Goal: Task Accomplishment & Management: Use online tool/utility

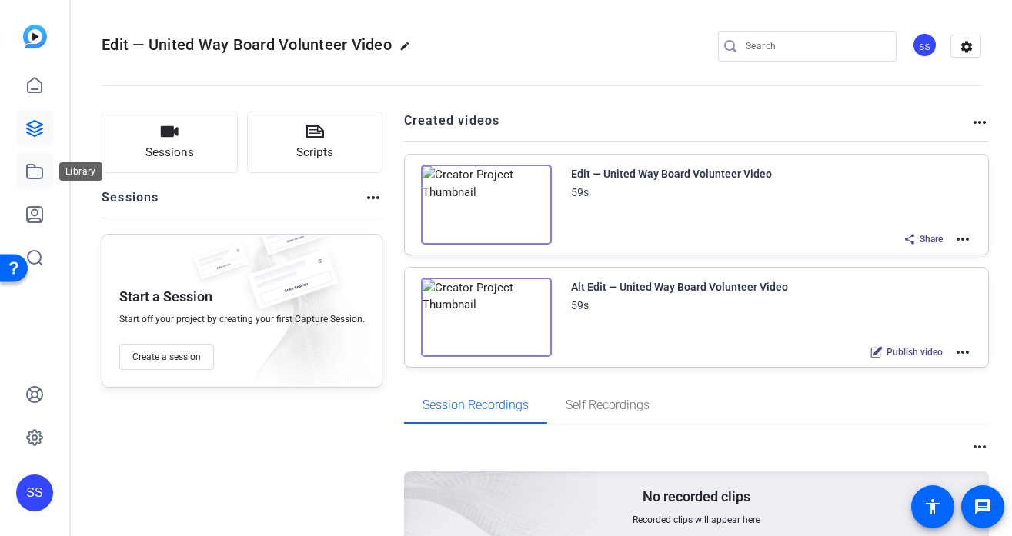
click at [44, 173] on link at bounding box center [34, 171] width 37 height 37
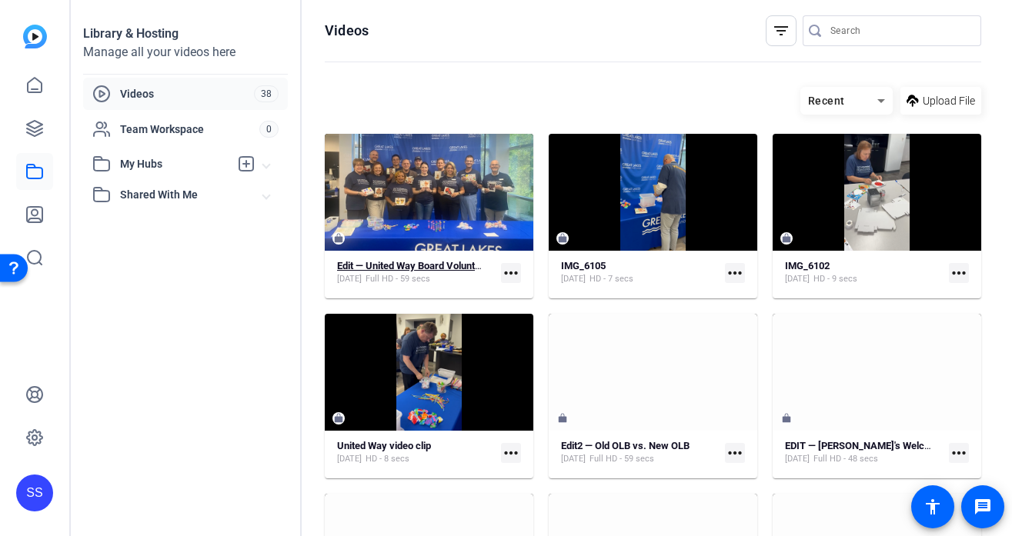
click at [403, 267] on strong "Edit — United Way Board Volunteer Video" at bounding box center [427, 266] width 180 height 12
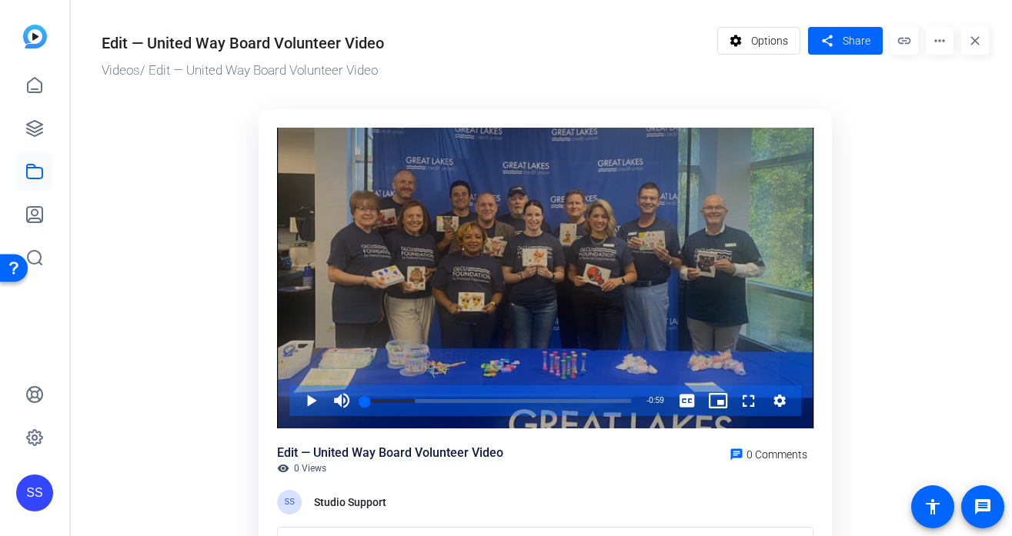
click at [392, 204] on div "Video Player" at bounding box center [545, 279] width 536 height 302
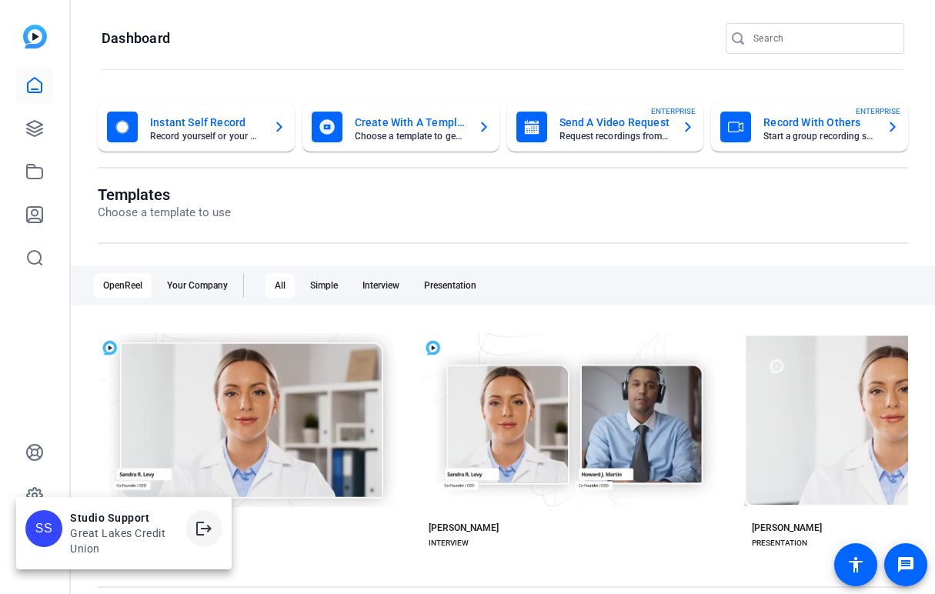
click at [203, 520] on mat-icon "logout" at bounding box center [204, 528] width 18 height 18
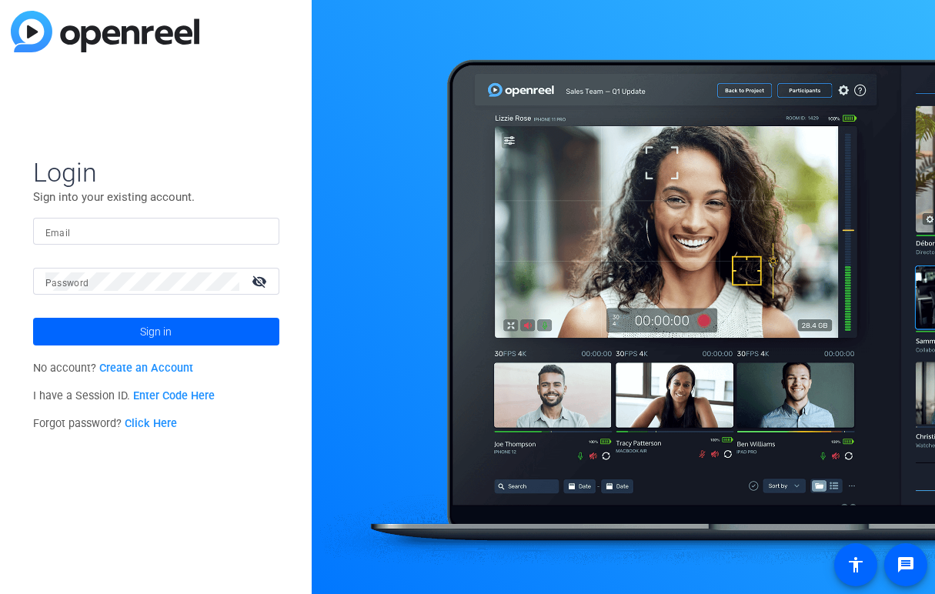
click at [234, 234] on input "Email" at bounding box center [156, 231] width 222 height 18
click at [256, 225] on img at bounding box center [254, 231] width 11 height 18
type input "smulligan@openreel.com"
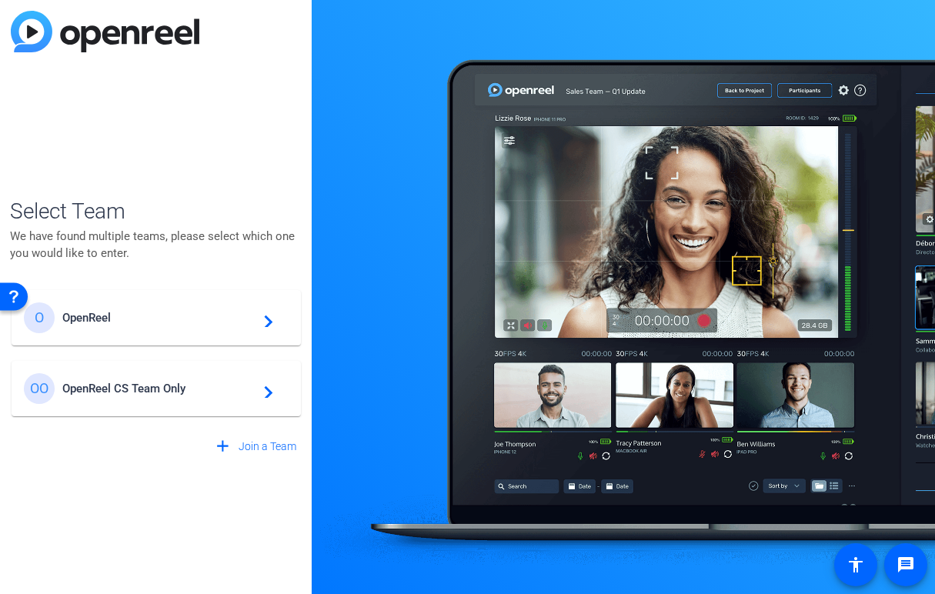
click at [232, 332] on div "O OpenReel navigate_next" at bounding box center [156, 317] width 265 height 31
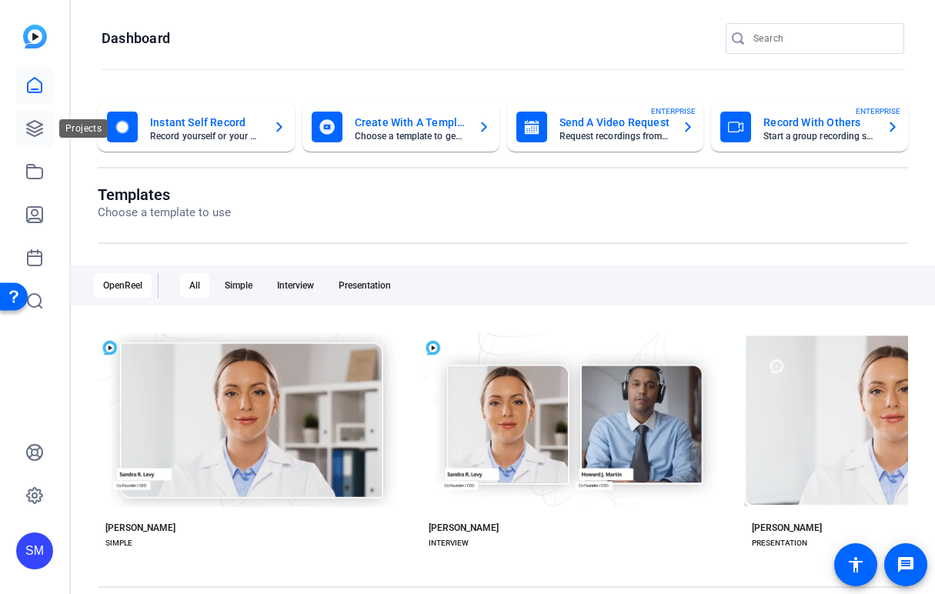
click at [38, 138] on link at bounding box center [34, 128] width 37 height 37
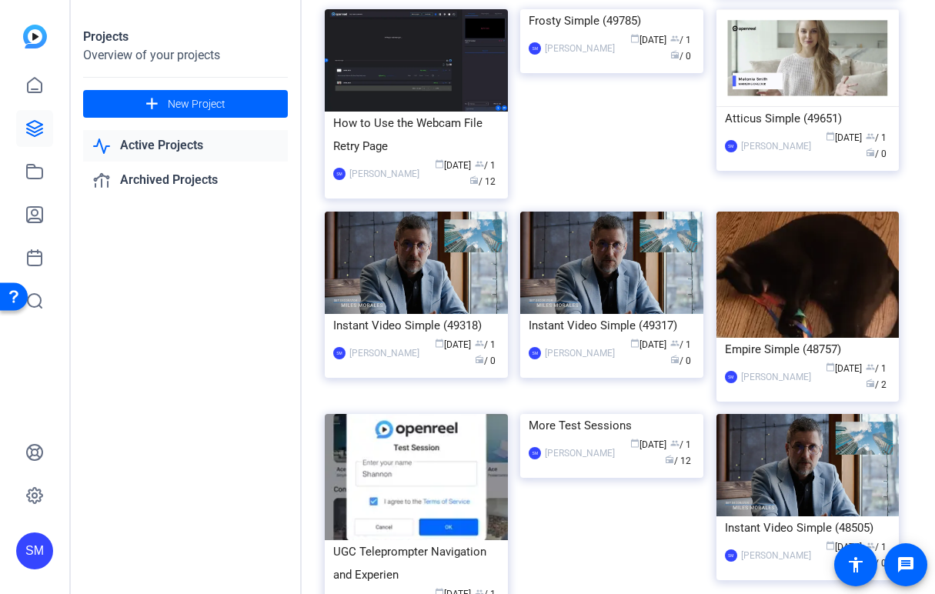
scroll to position [226, 0]
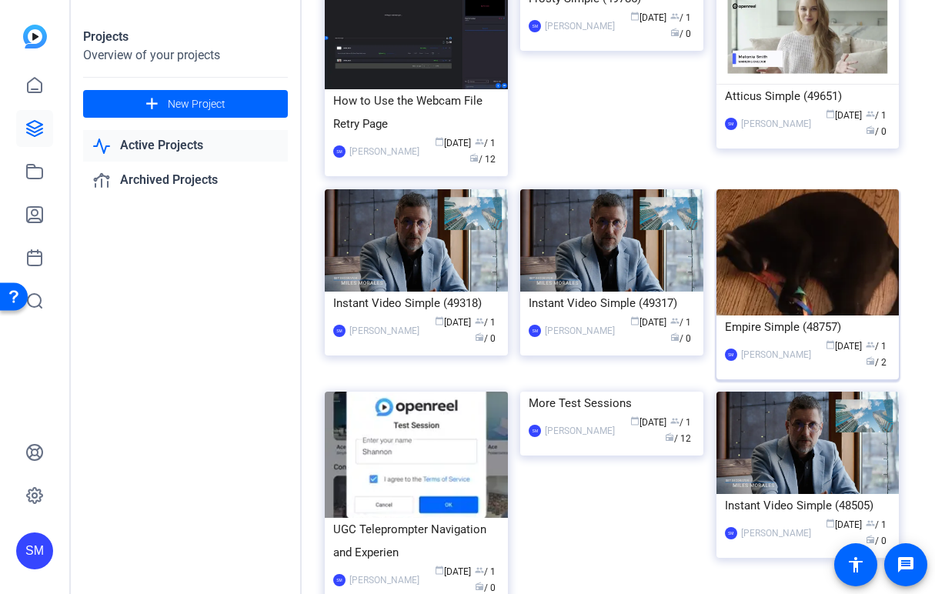
click at [792, 316] on img at bounding box center [807, 252] width 183 height 126
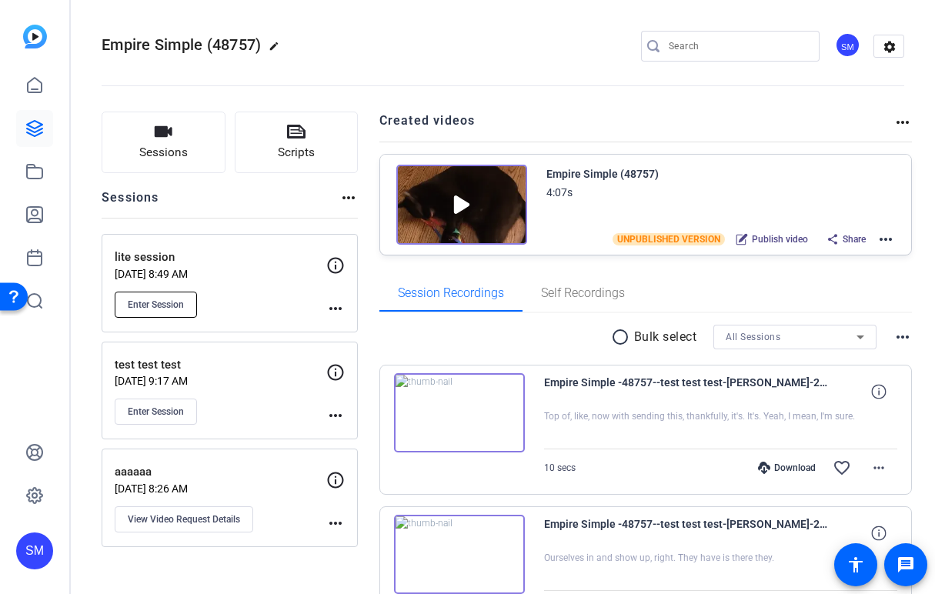
click at [133, 303] on span "Enter Session" at bounding box center [156, 305] width 56 height 12
